Goal: Information Seeking & Learning: Learn about a topic

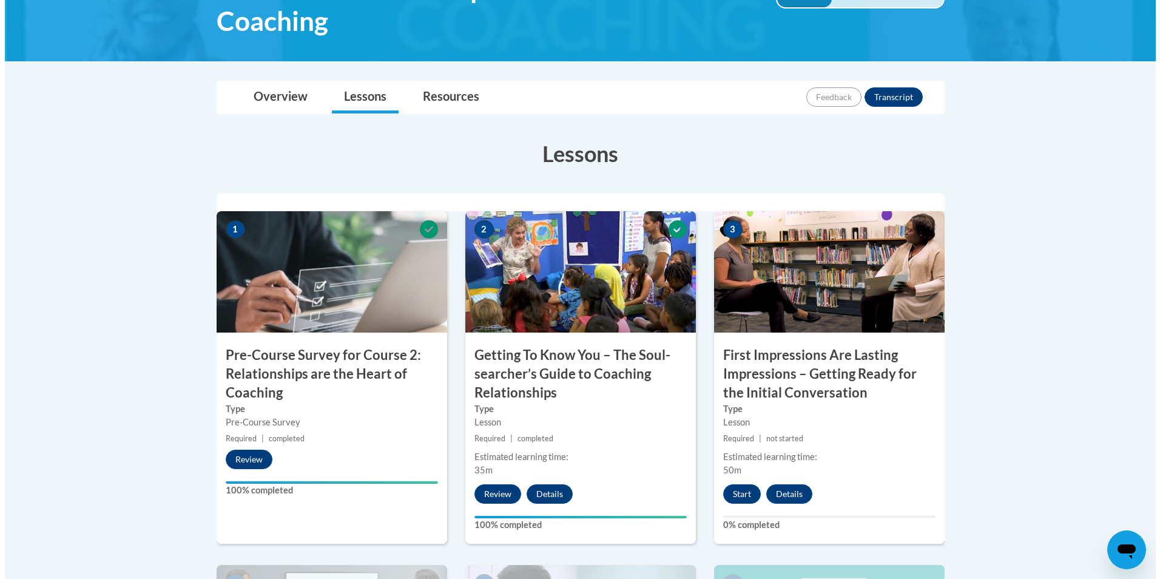
scroll to position [364, 0]
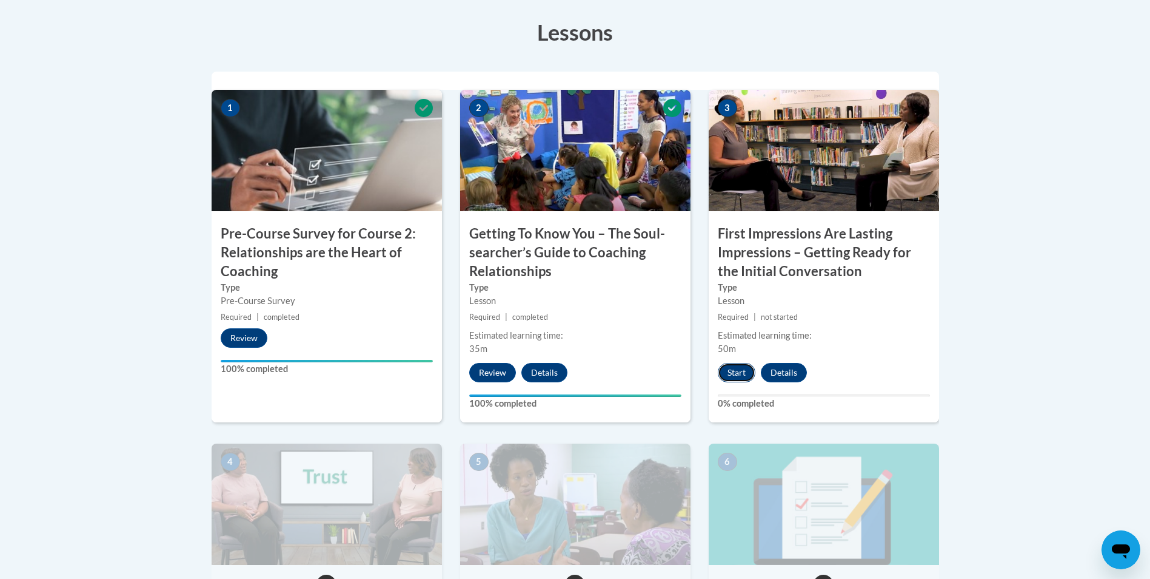
click at [372, 375] on button "Start" at bounding box center [737, 372] width 38 height 19
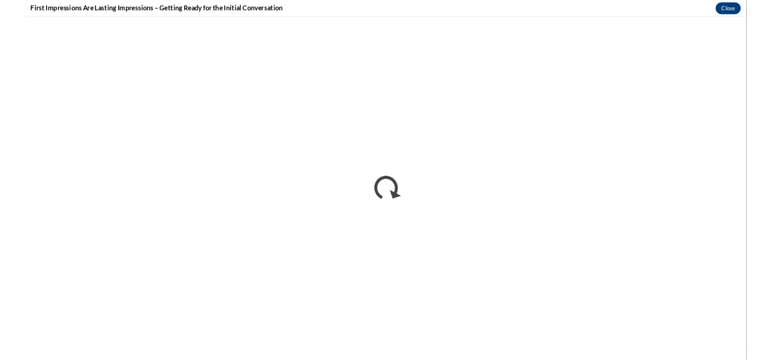
scroll to position [0, 0]
